Goal: Task Accomplishment & Management: Manage account settings

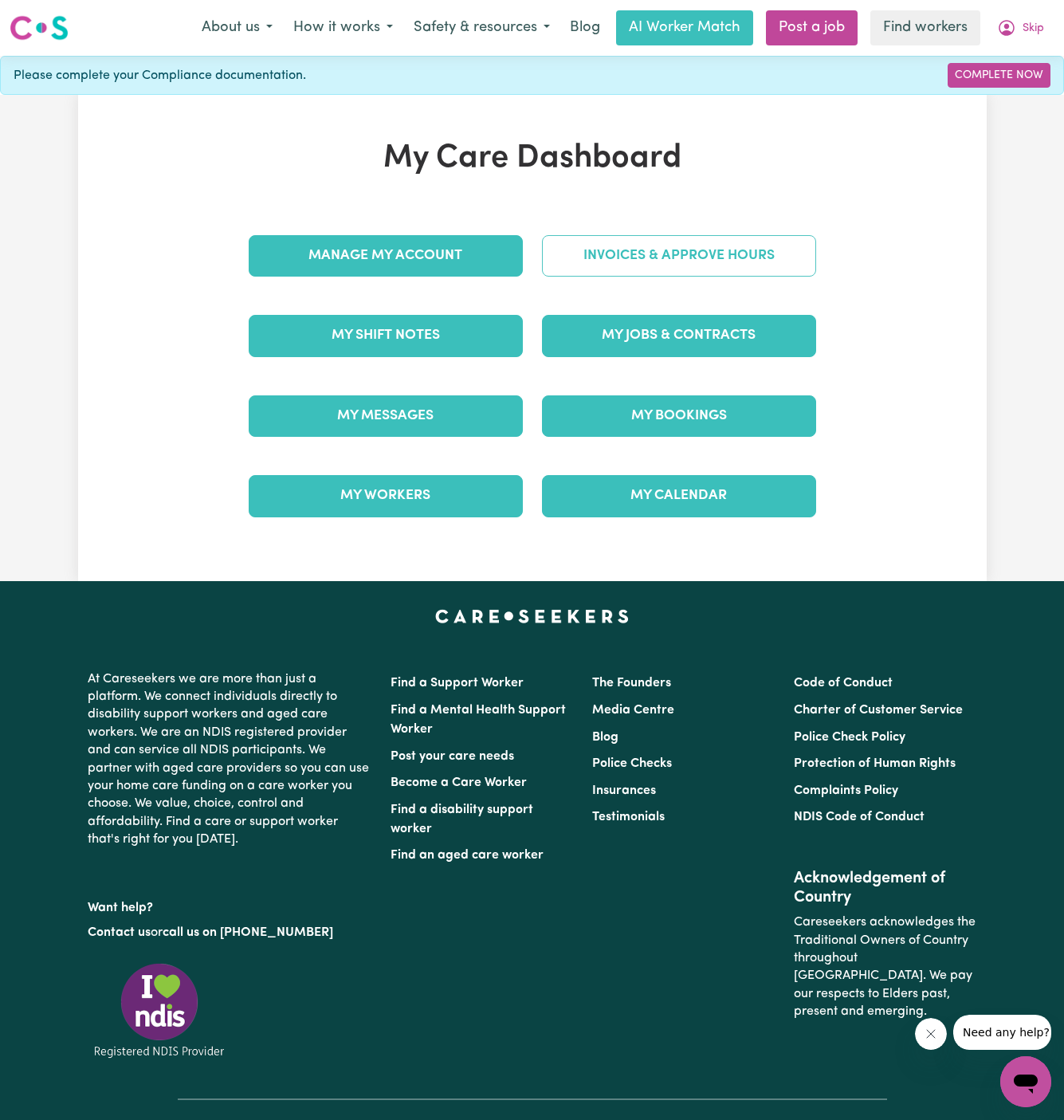
click at [744, 241] on link "Invoices & Approve Hours" at bounding box center [679, 256] width 274 height 42
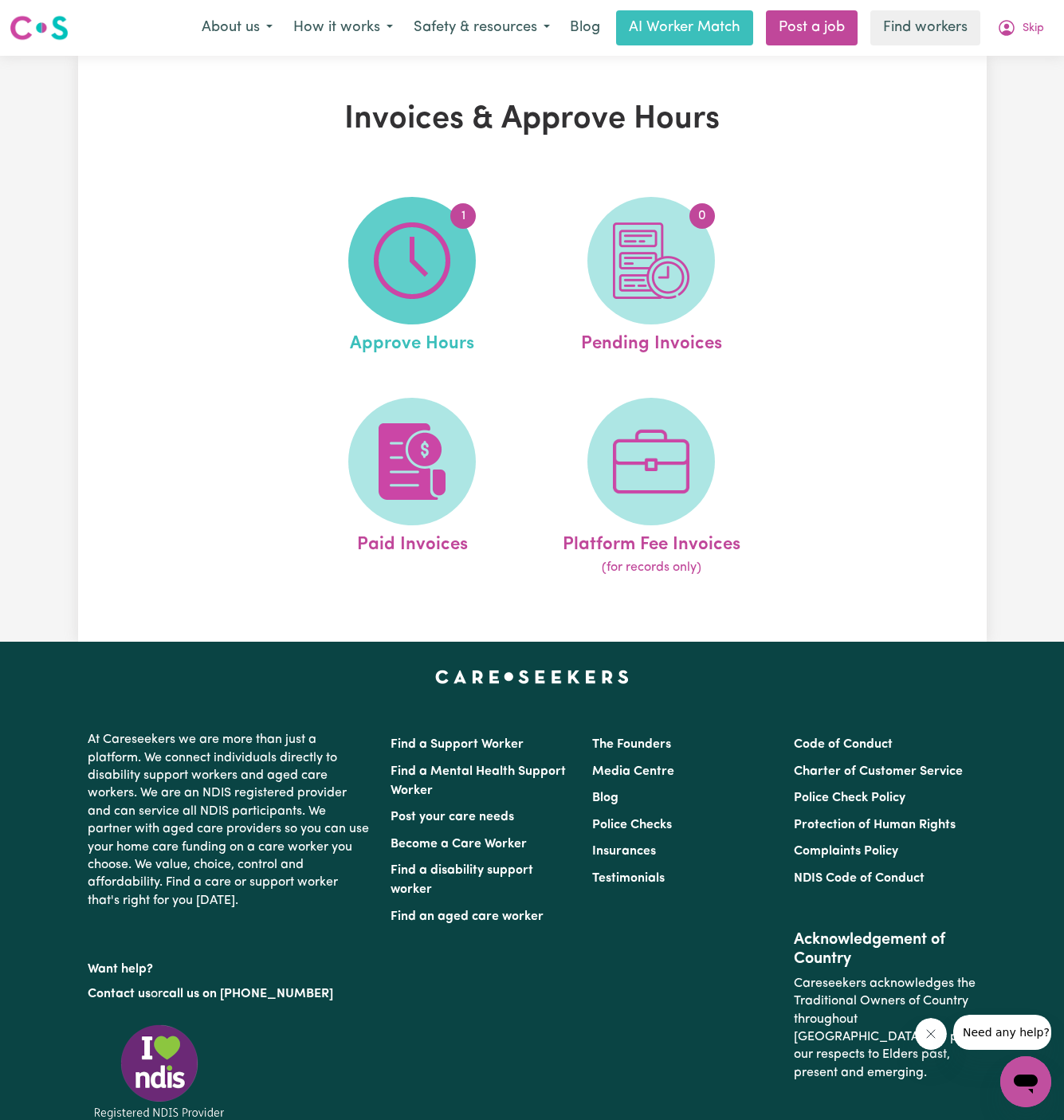
click at [431, 278] on img at bounding box center [412, 260] width 76 height 76
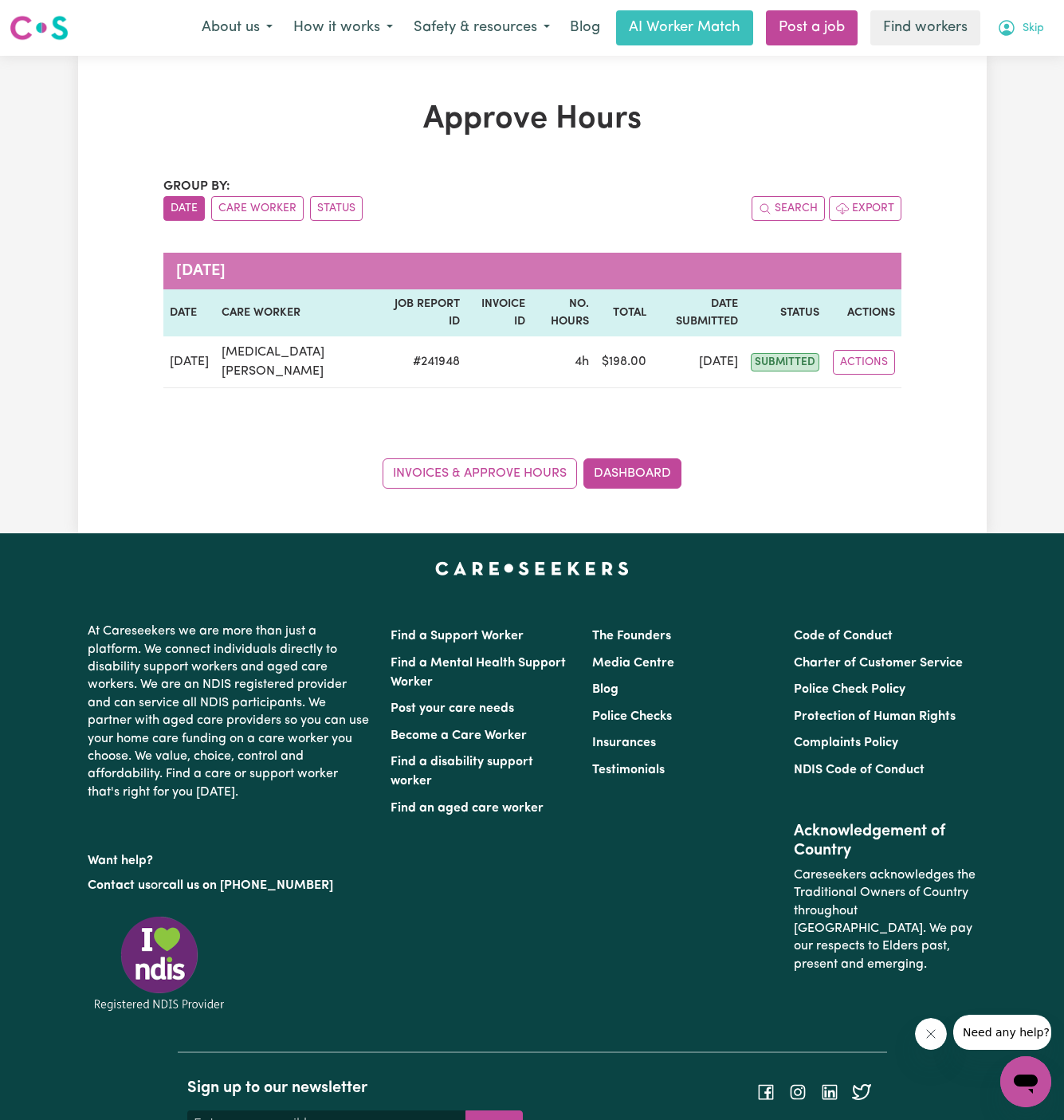
click at [1033, 16] on button "Skip" at bounding box center [1020, 28] width 68 height 34
click at [1024, 60] on link "My Dashboard" at bounding box center [989, 62] width 126 height 30
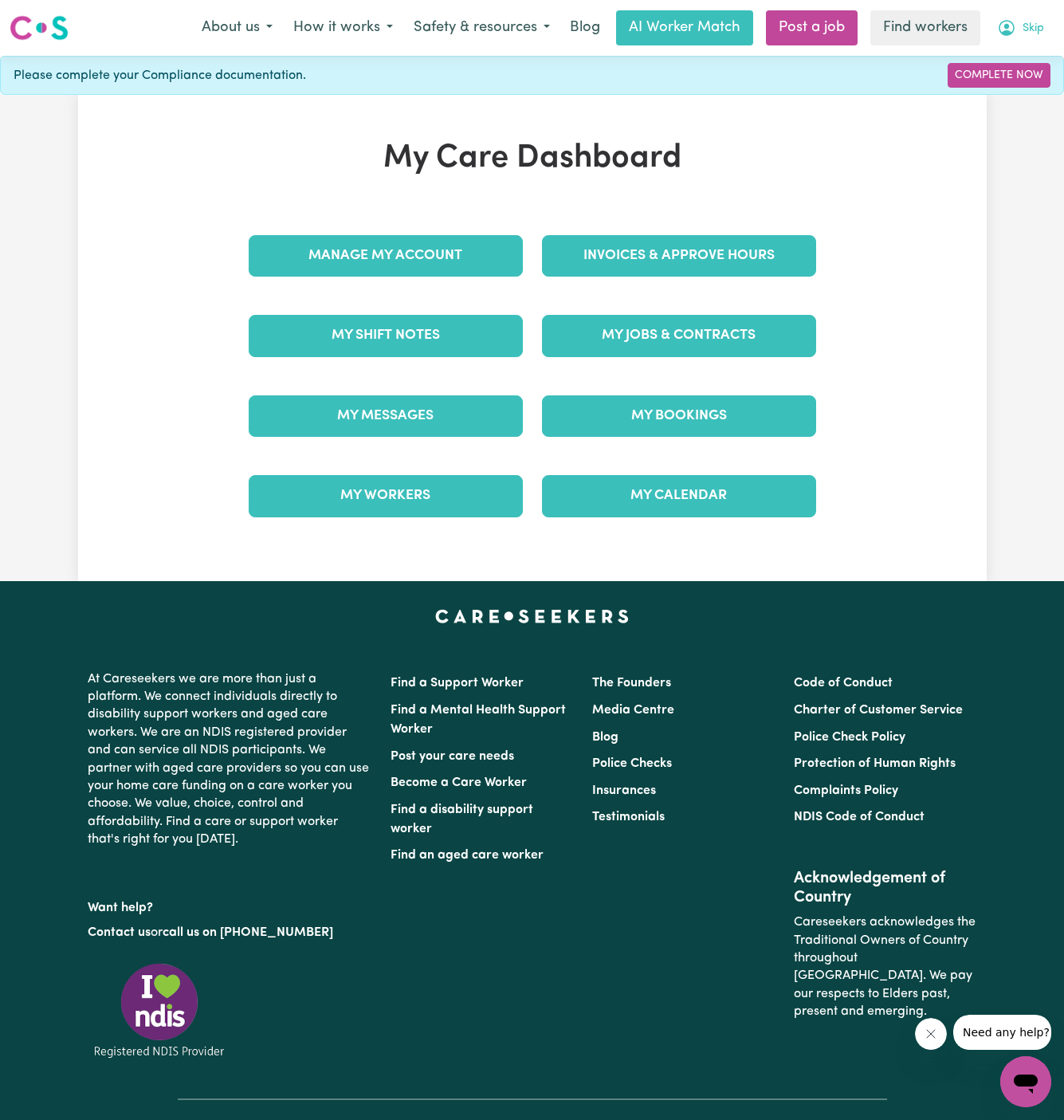
click at [1034, 24] on span "Skip" at bounding box center [1033, 29] width 22 height 17
click at [1033, 24] on span "Skip" at bounding box center [1033, 29] width 22 height 17
click at [1039, 28] on button "Skip" at bounding box center [1020, 28] width 68 height 34
click at [1004, 90] on link "Logout" at bounding box center [989, 91] width 126 height 30
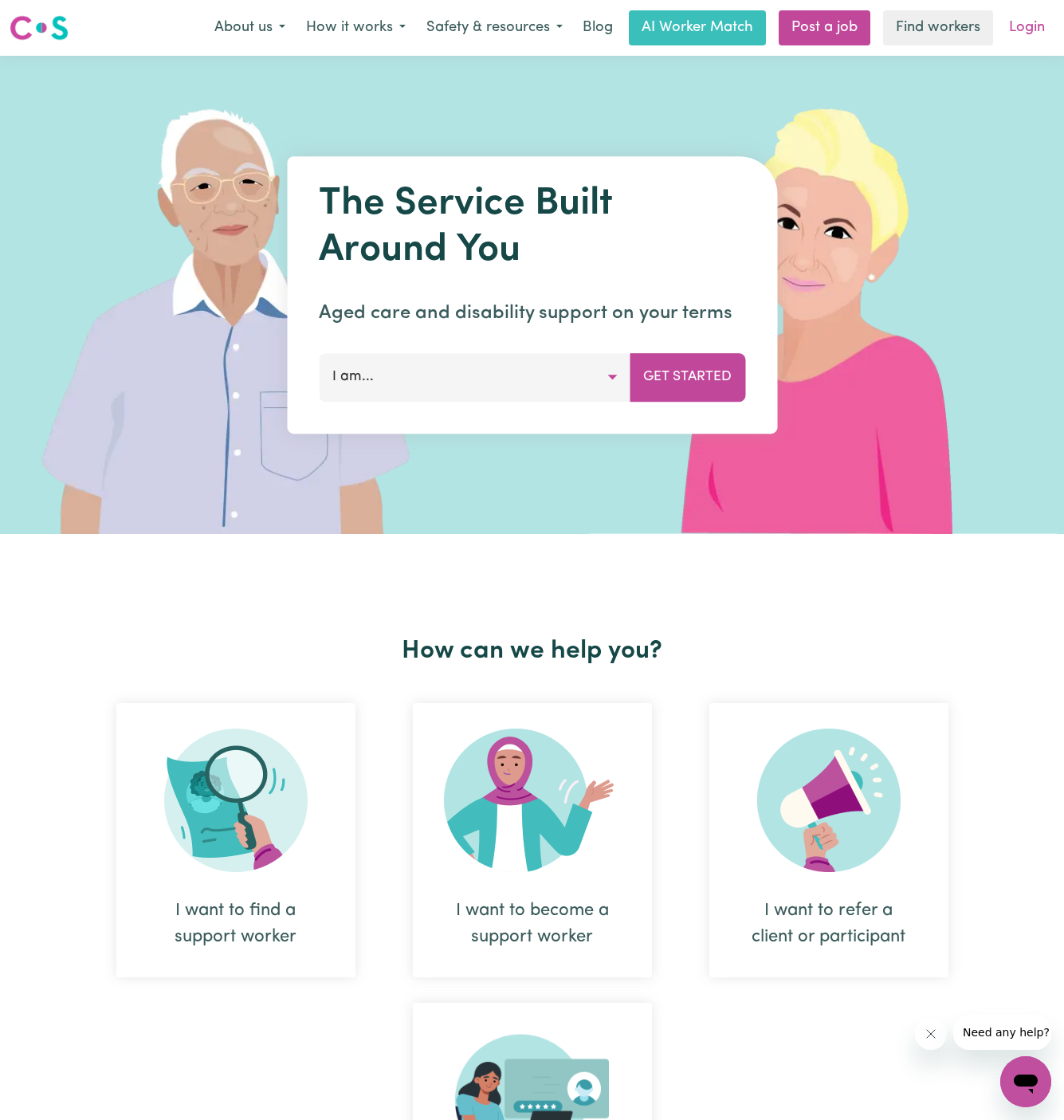
click at [1029, 16] on link "Login" at bounding box center [1026, 28] width 55 height 35
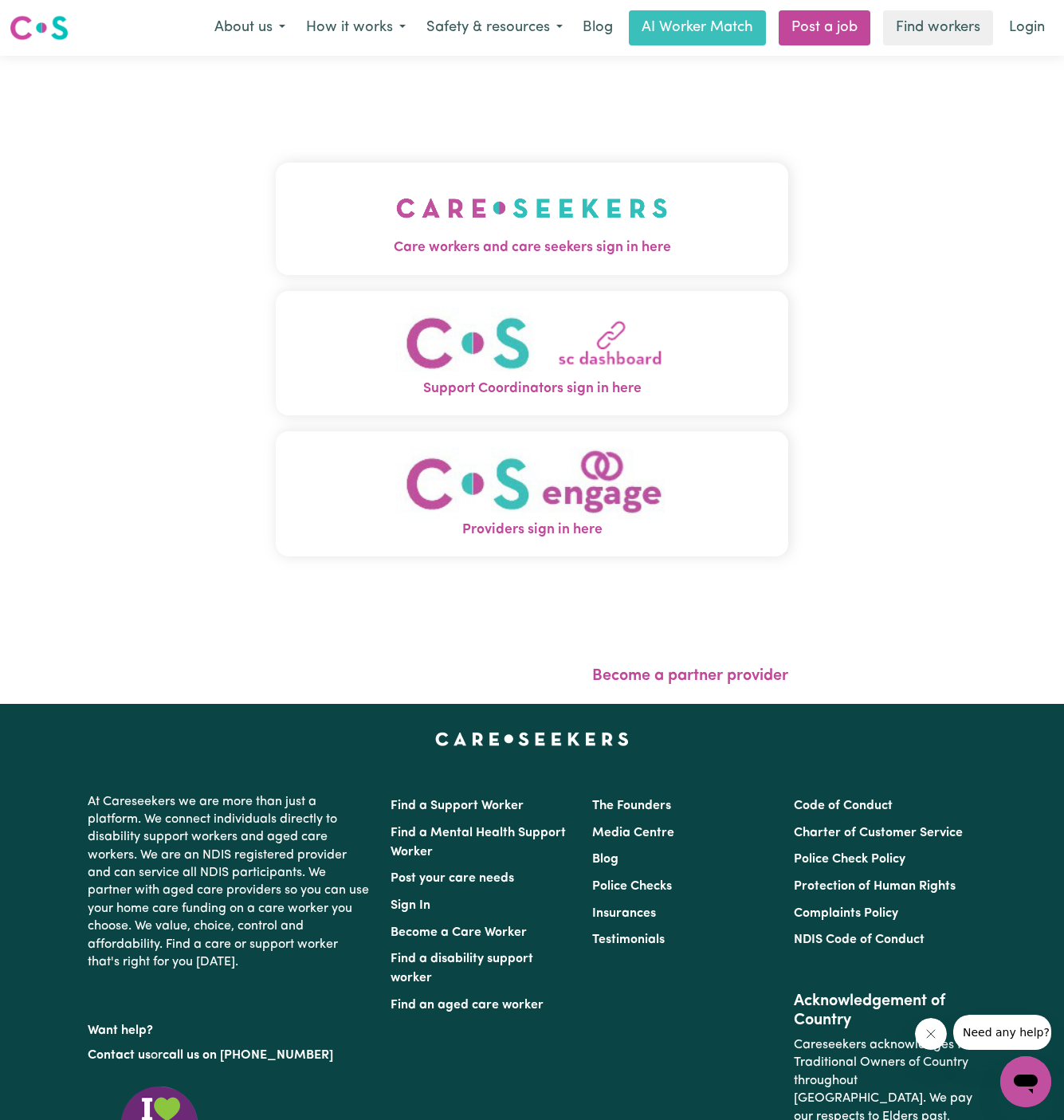
click at [650, 249] on span "Care workers and care seekers sign in here" at bounding box center [532, 248] width 513 height 21
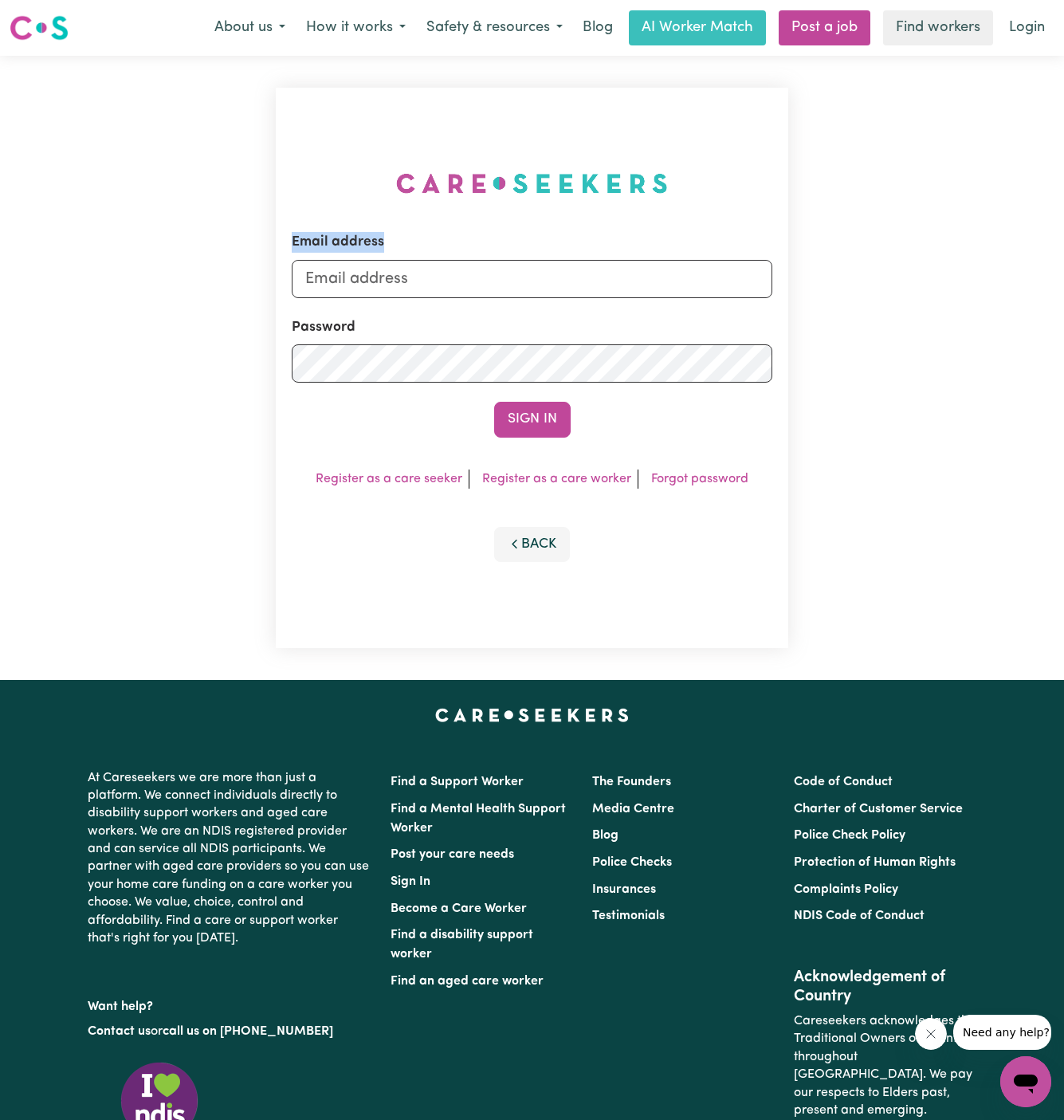
click at [650, 249] on div "Email address Password Sign In Register as a care seeker Register as a care wor…" at bounding box center [532, 367] width 532 height 624
drag, startPoint x: 384, startPoint y: 278, endPoint x: 891, endPoint y: 292, distance: 507.2
click at [891, 292] on div "Email address [EMAIL_ADDRESS][DOMAIN_NAME] Password Sign In Register as a care …" at bounding box center [532, 367] width 1064 height 624
paste input "JamesBickertonV"
type input "[EMAIL_ADDRESS][DOMAIN_NAME]"
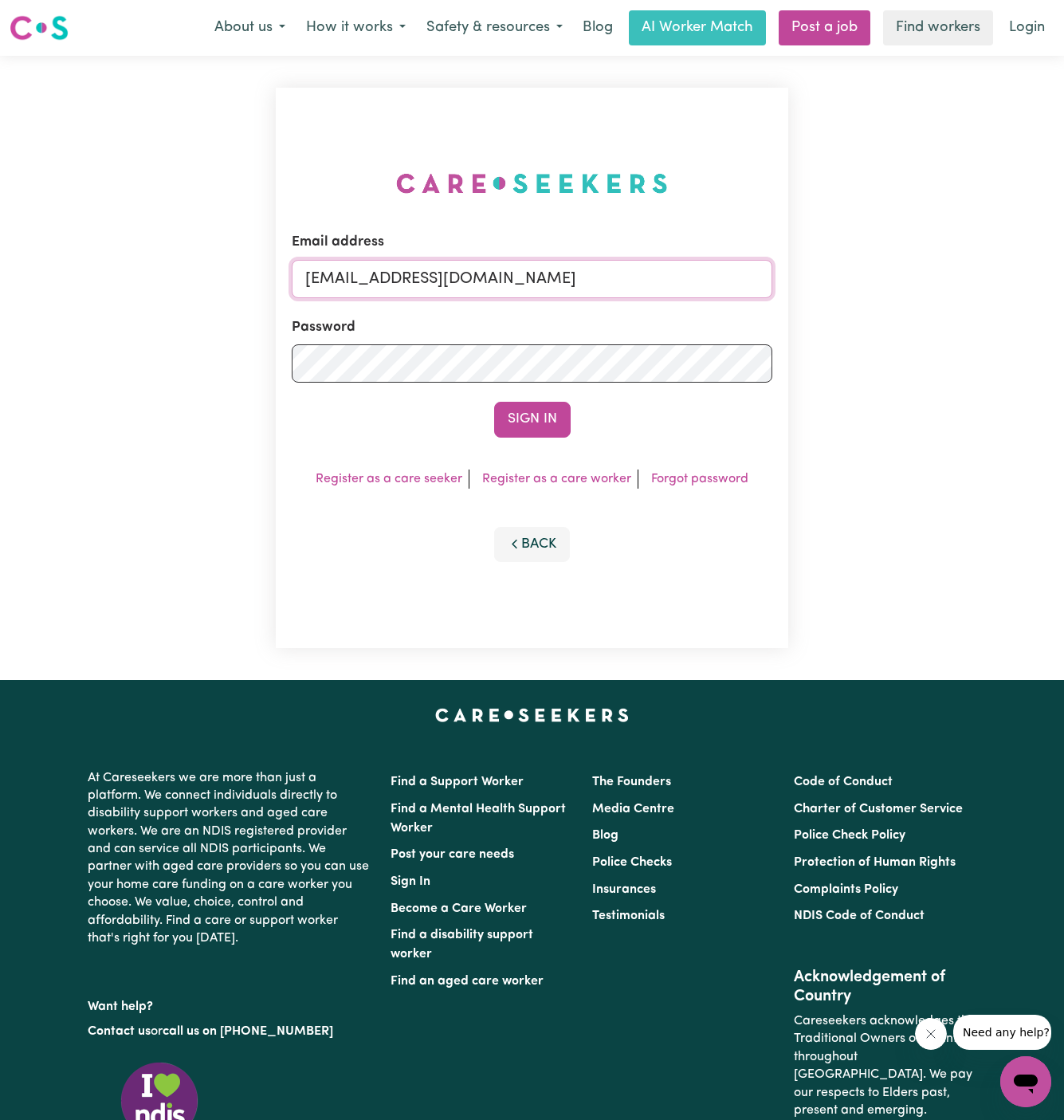
click at [494, 402] on button "Sign In" at bounding box center [532, 419] width 76 height 35
